Goal: Find specific page/section: Find specific page/section

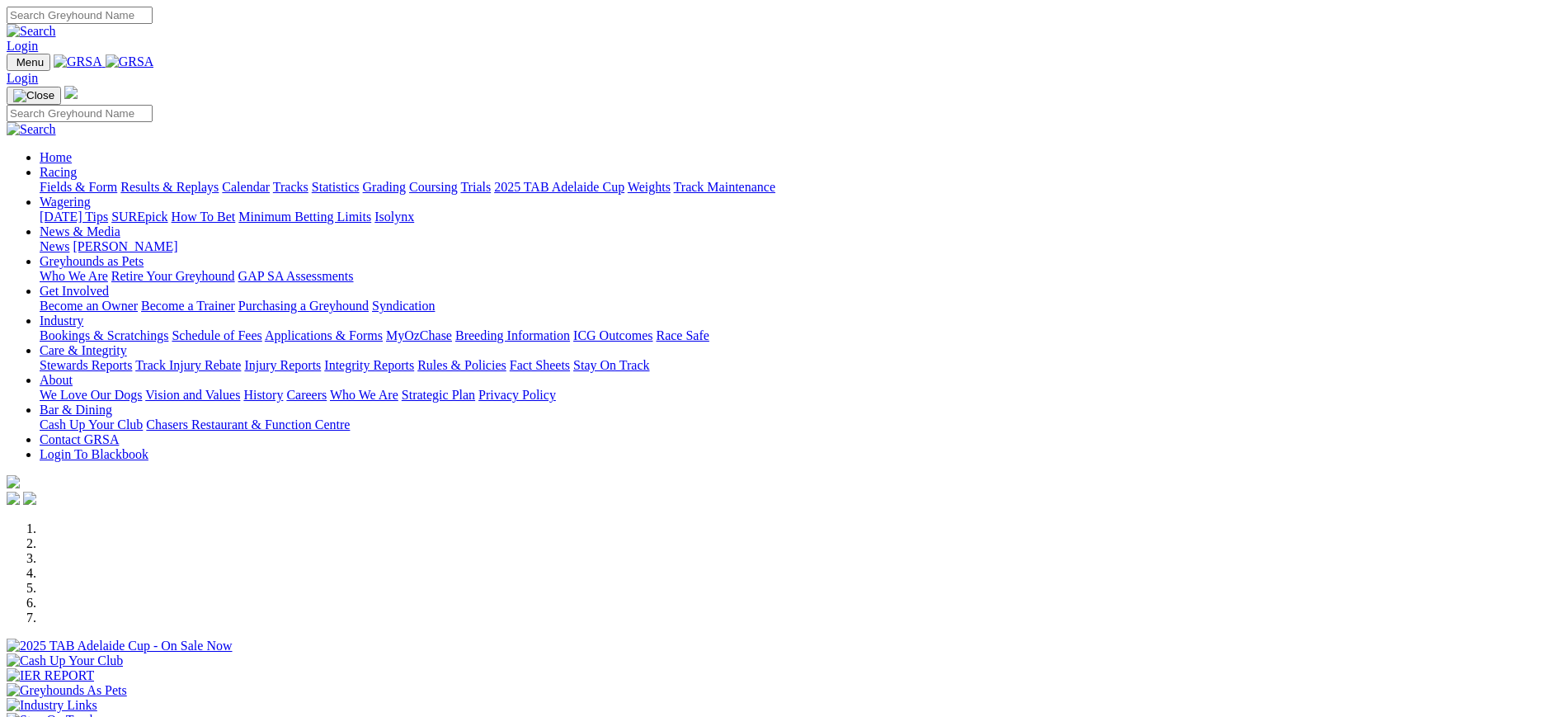
scroll to position [653, 0]
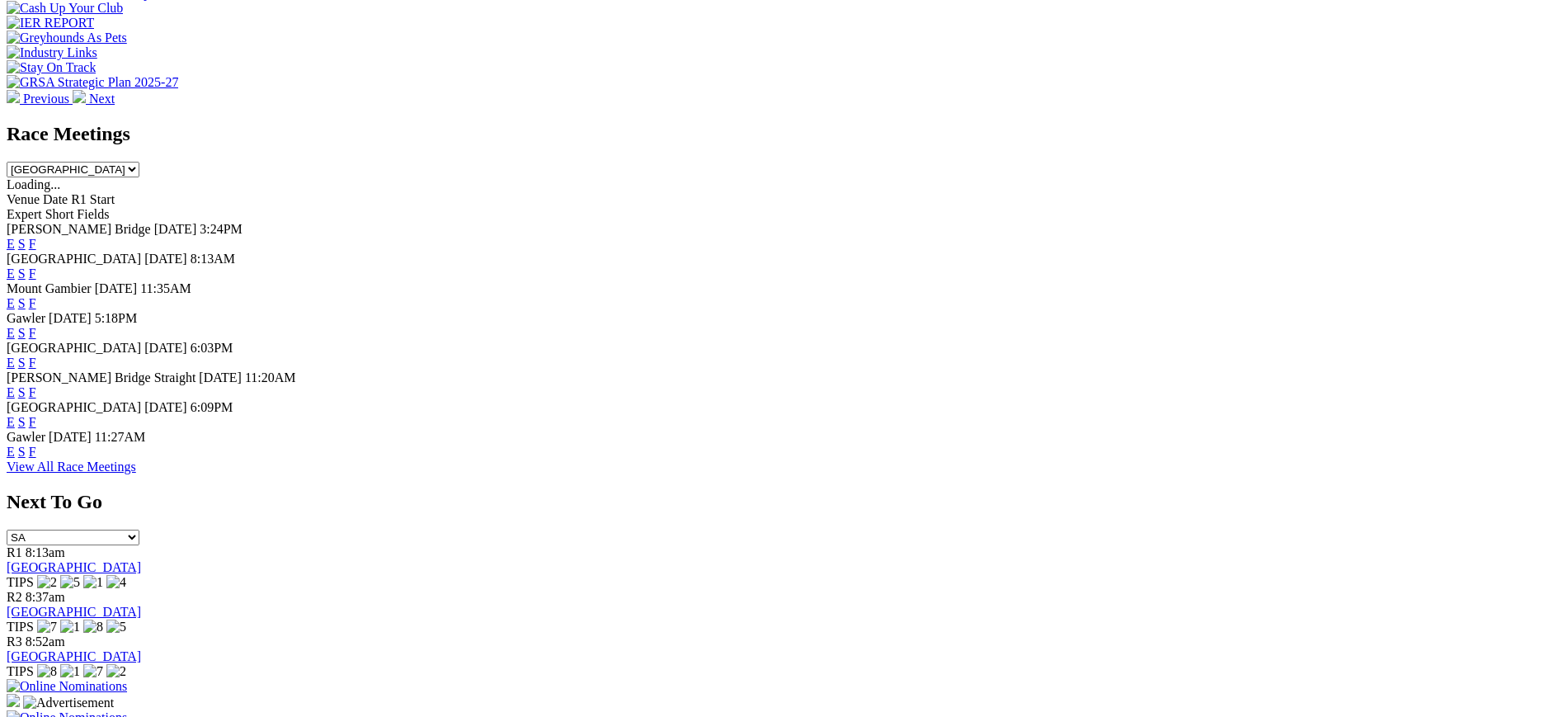
click at [36, 399] on link "F" at bounding box center [32, 392] width 7 height 14
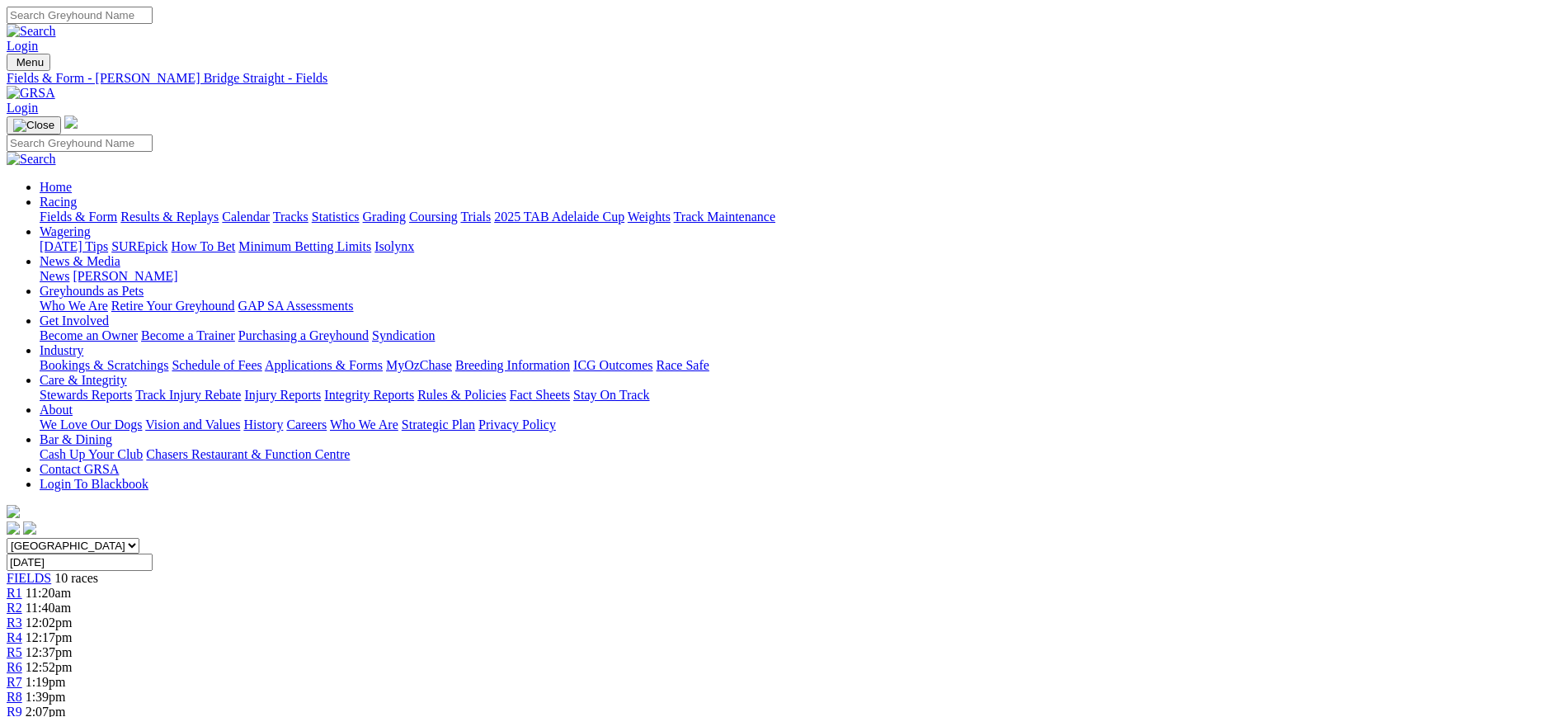
click at [337, 54] on div "Menu Fields & Form - Murray Bridge Straight - Fields Login Home Racing Fields &…" at bounding box center [784, 296] width 1555 height 484
click at [55, 86] on img at bounding box center [31, 93] width 49 height 15
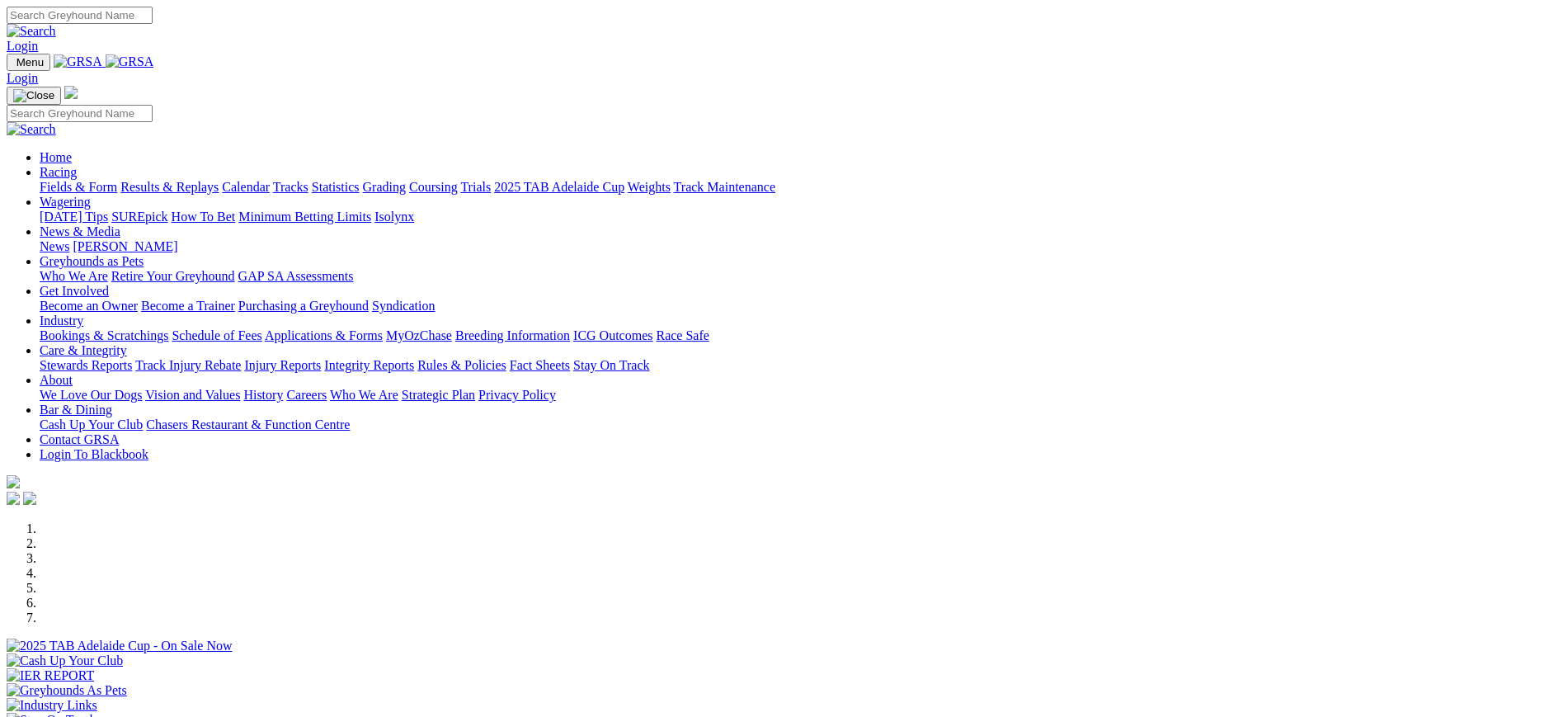
scroll to position [542, 0]
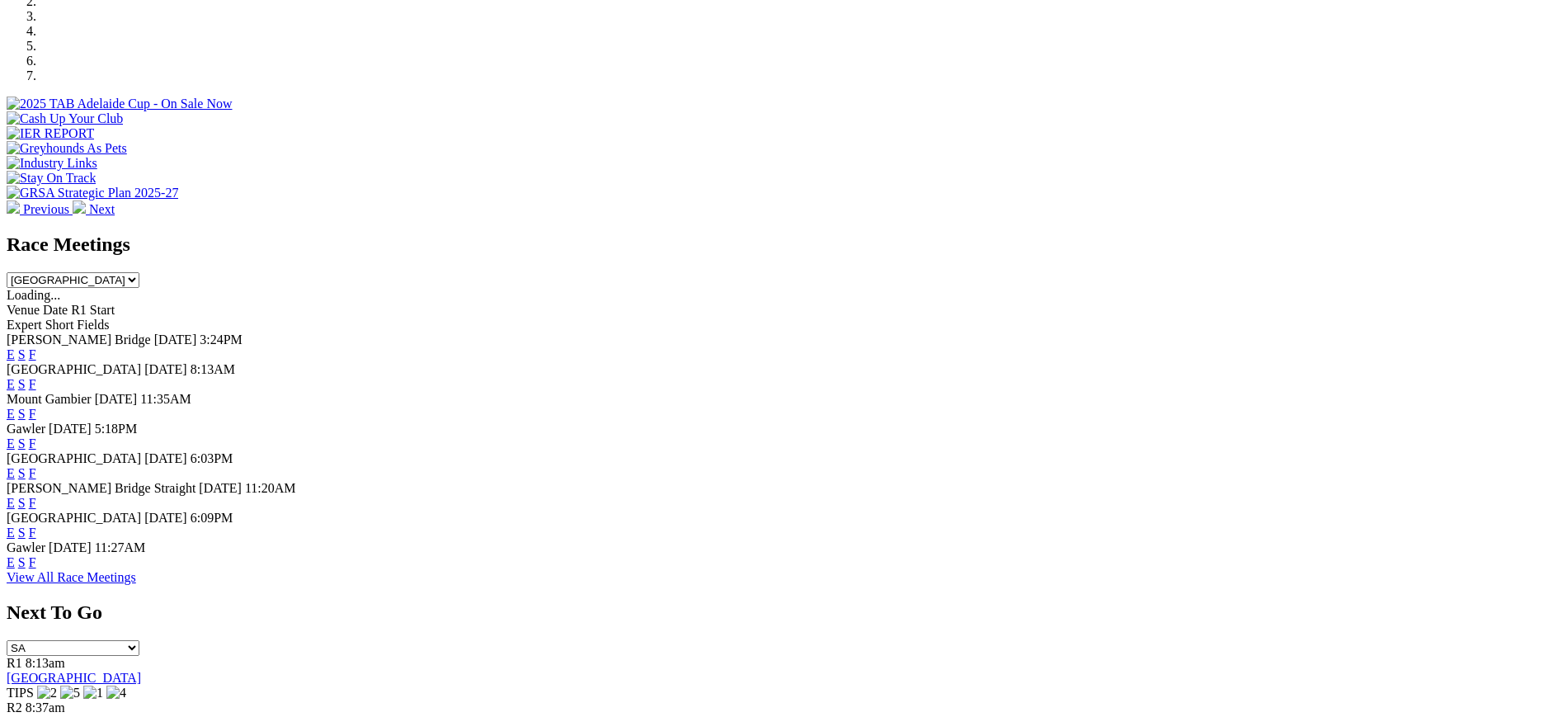
click at [36, 437] on link "F" at bounding box center [32, 444] width 7 height 14
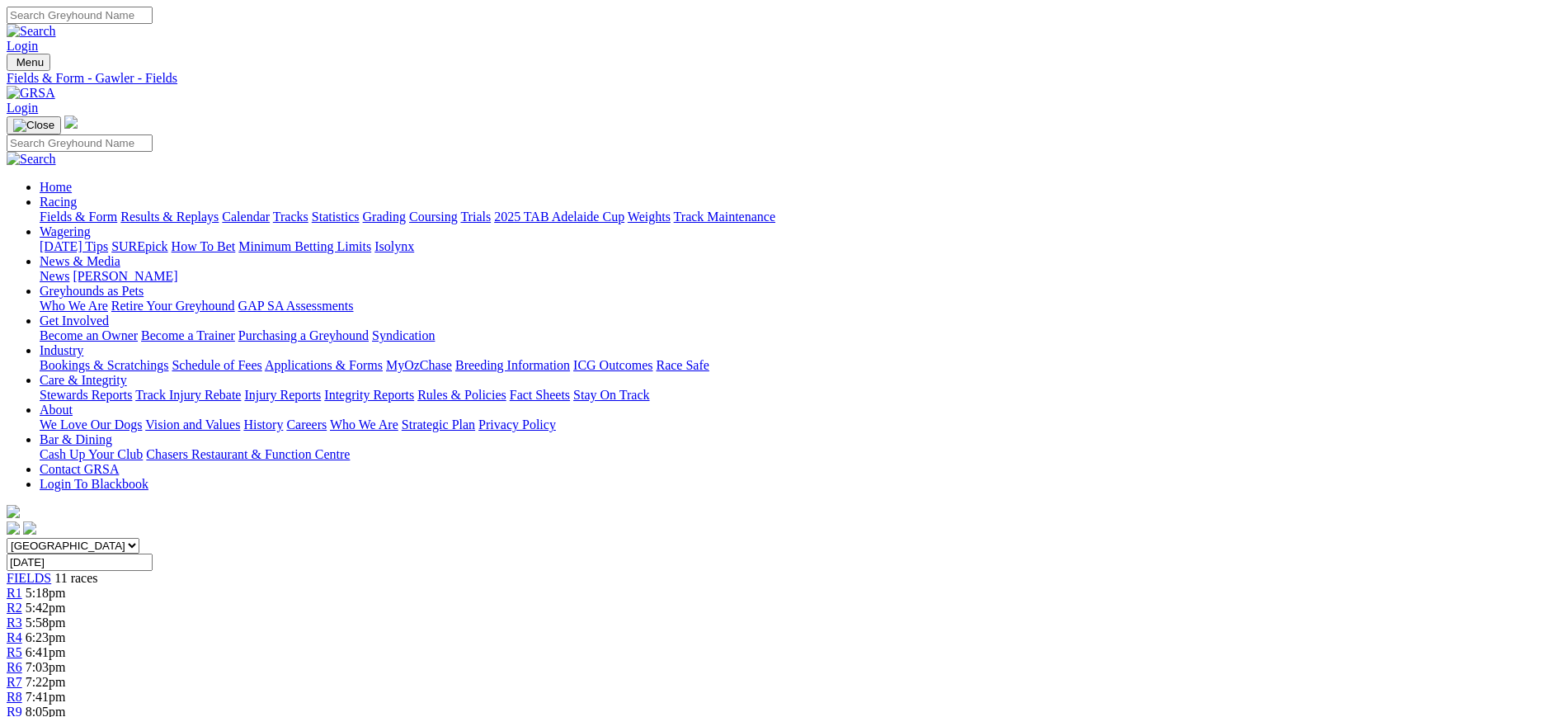
click at [55, 86] on img at bounding box center [31, 93] width 49 height 15
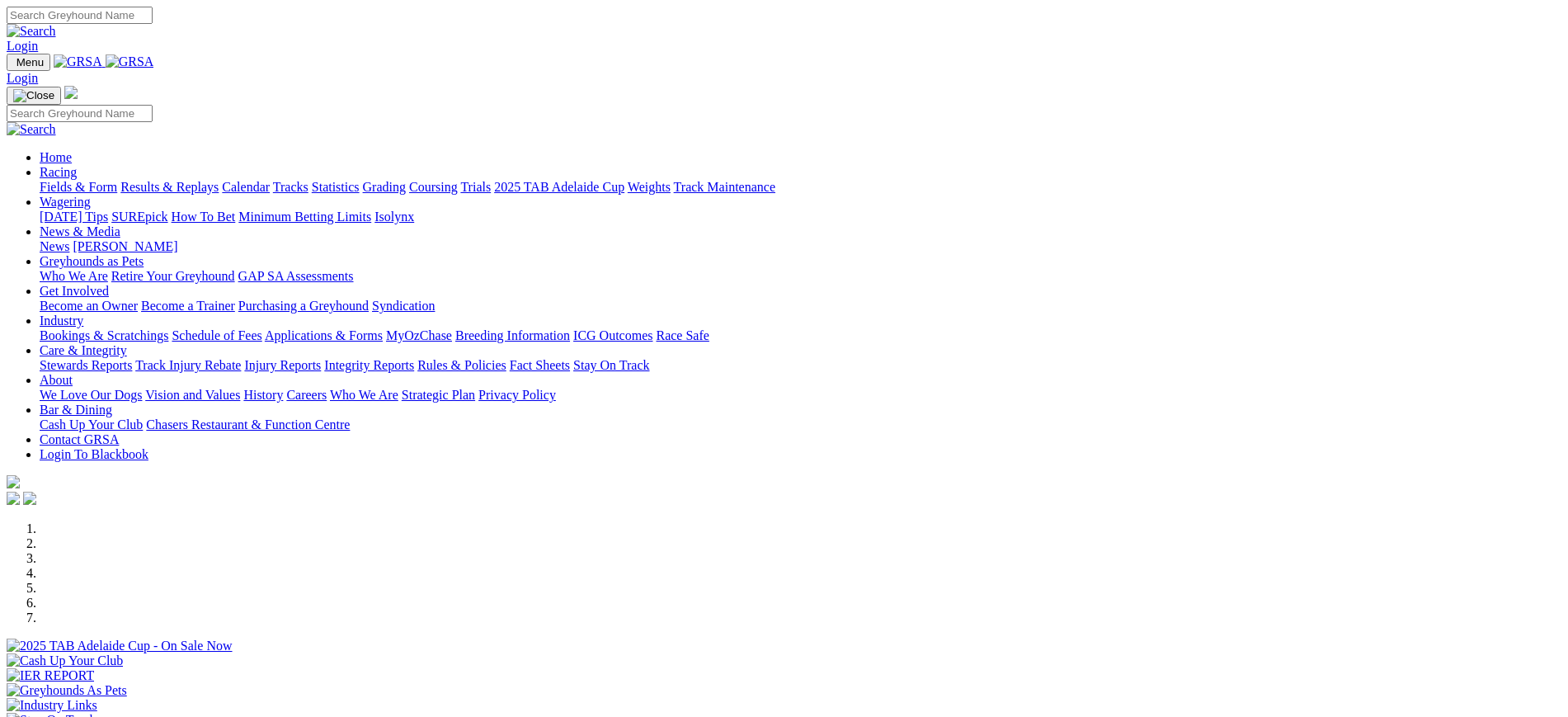
scroll to position [489, 0]
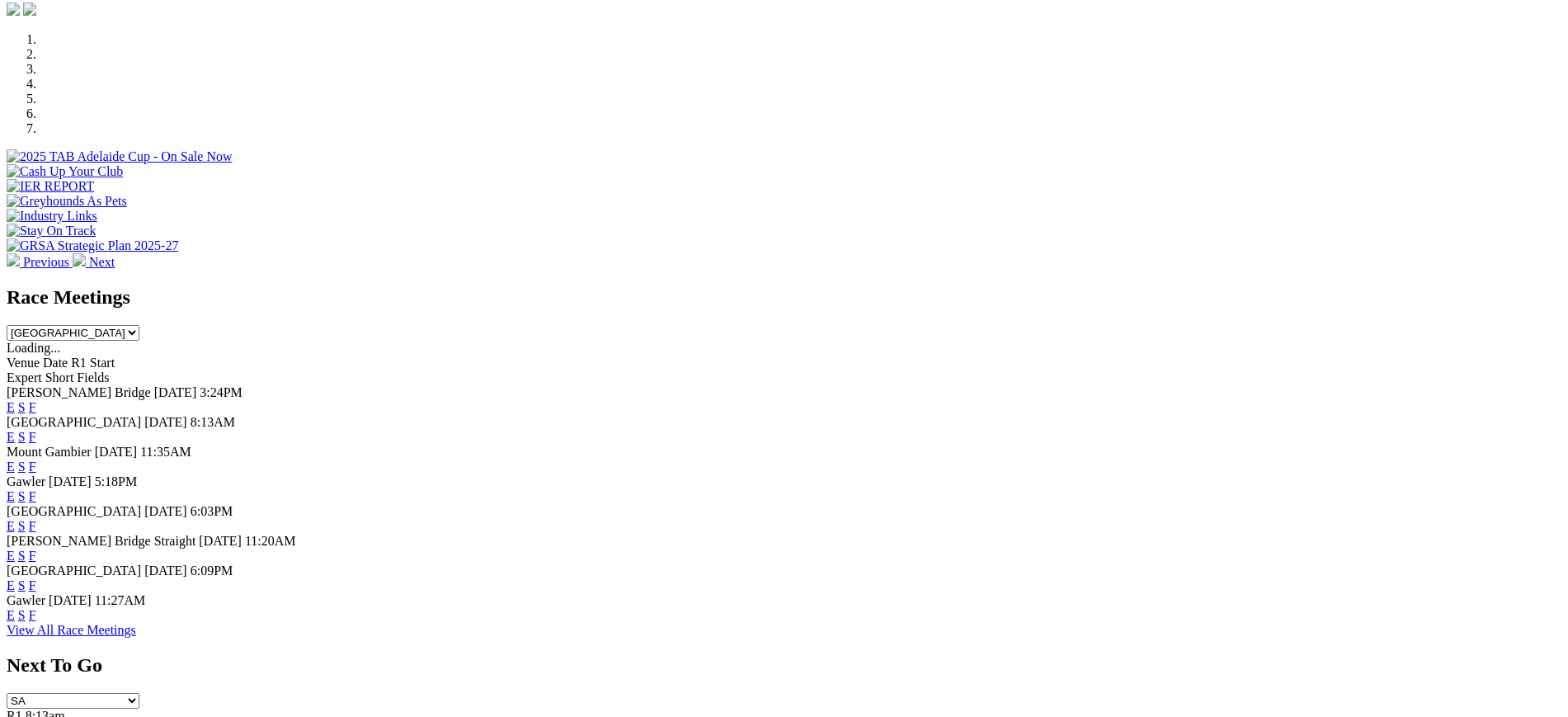
click at [36, 430] on link "F" at bounding box center [32, 437] width 7 height 14
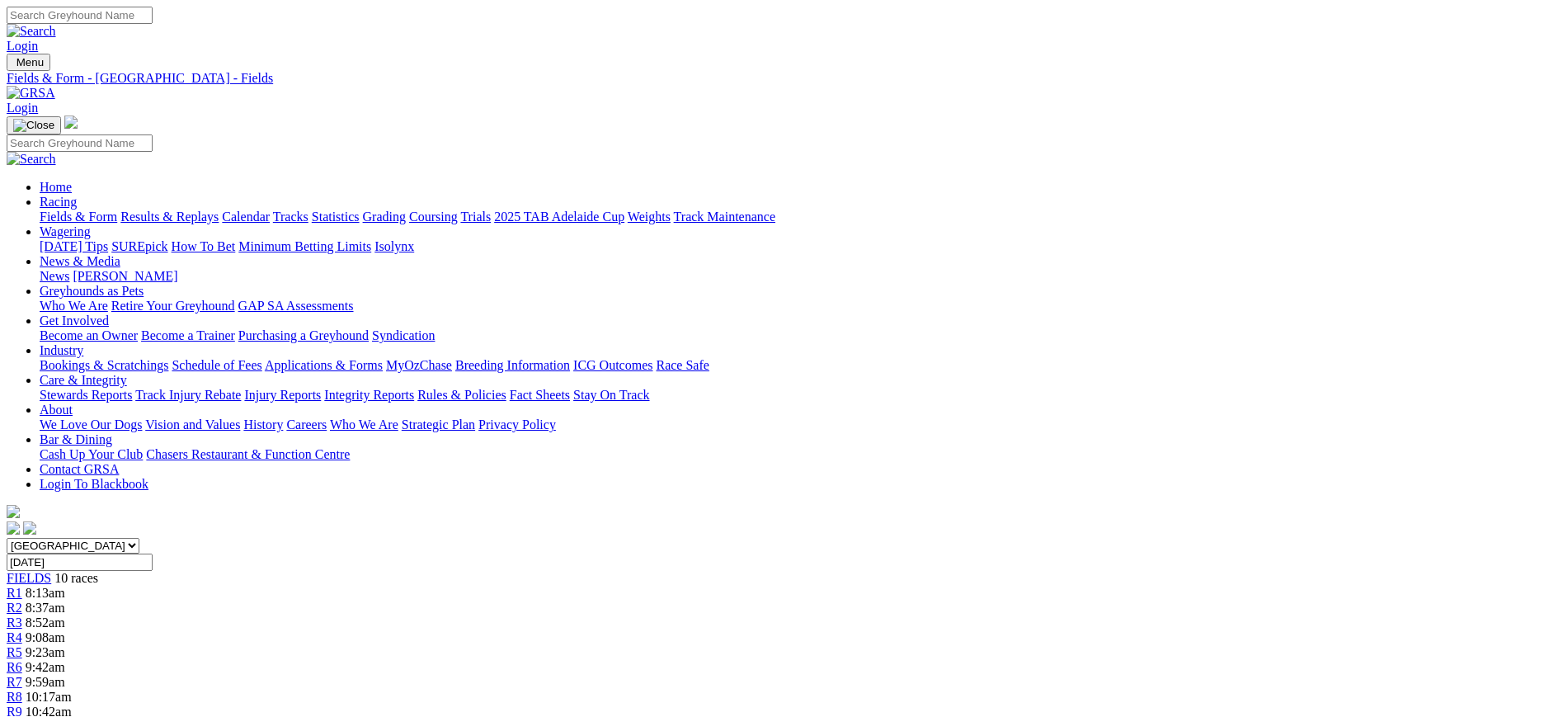
click at [55, 86] on img at bounding box center [31, 93] width 49 height 15
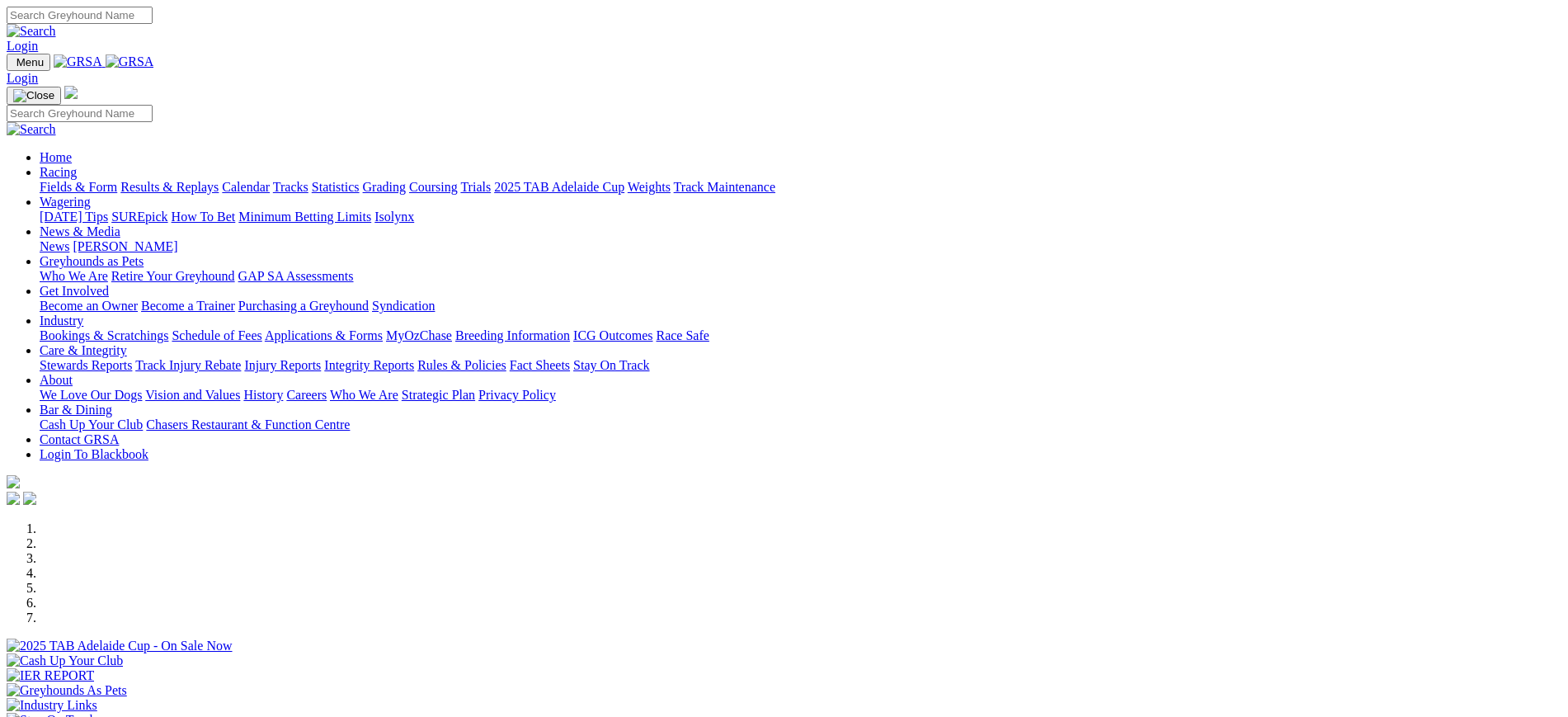
click at [132, 358] on link "Stewards Reports" at bounding box center [86, 365] width 92 height 14
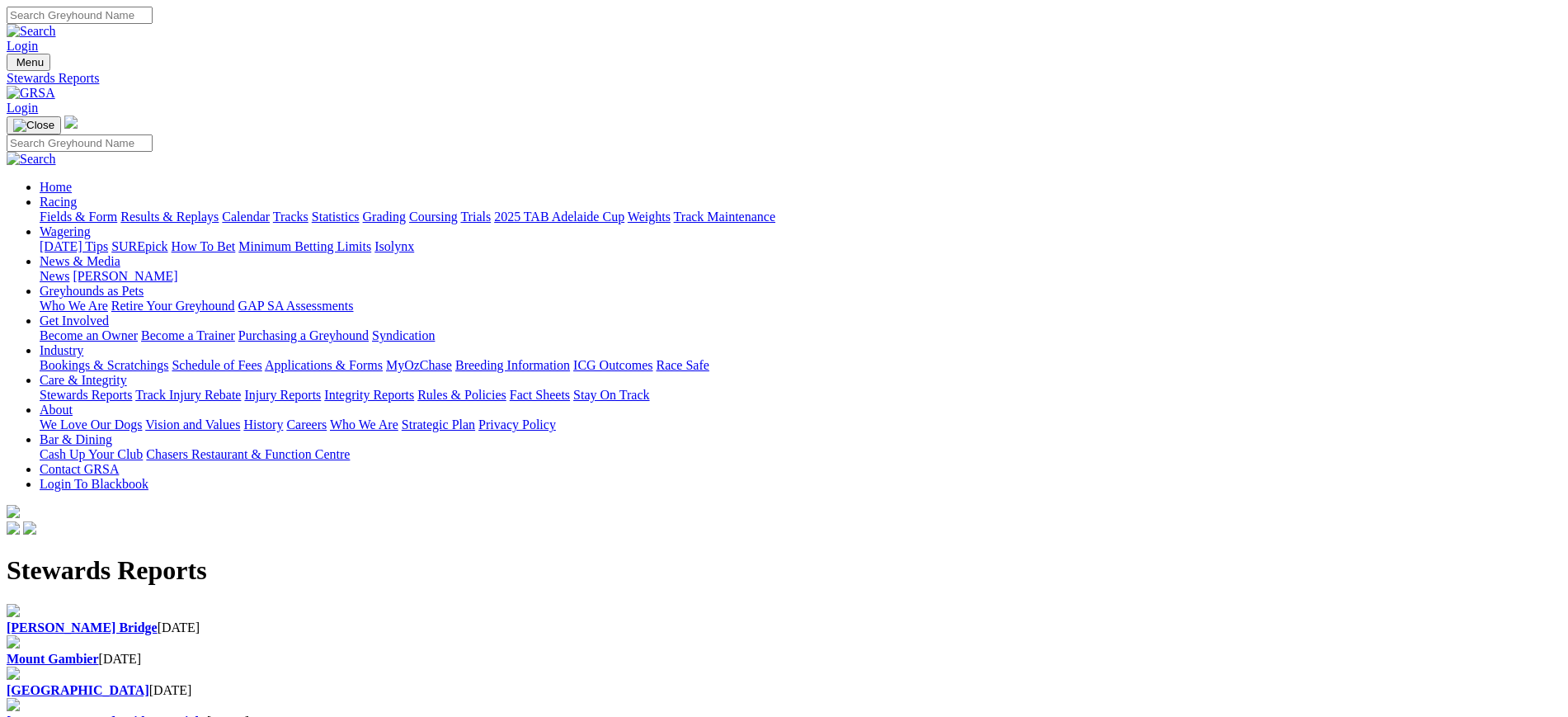
click at [158, 621] on b "[PERSON_NAME] Bridge" at bounding box center [82, 628] width 151 height 14
click at [55, 86] on img at bounding box center [31, 93] width 49 height 15
